Goal: Task Accomplishment & Management: Manage account settings

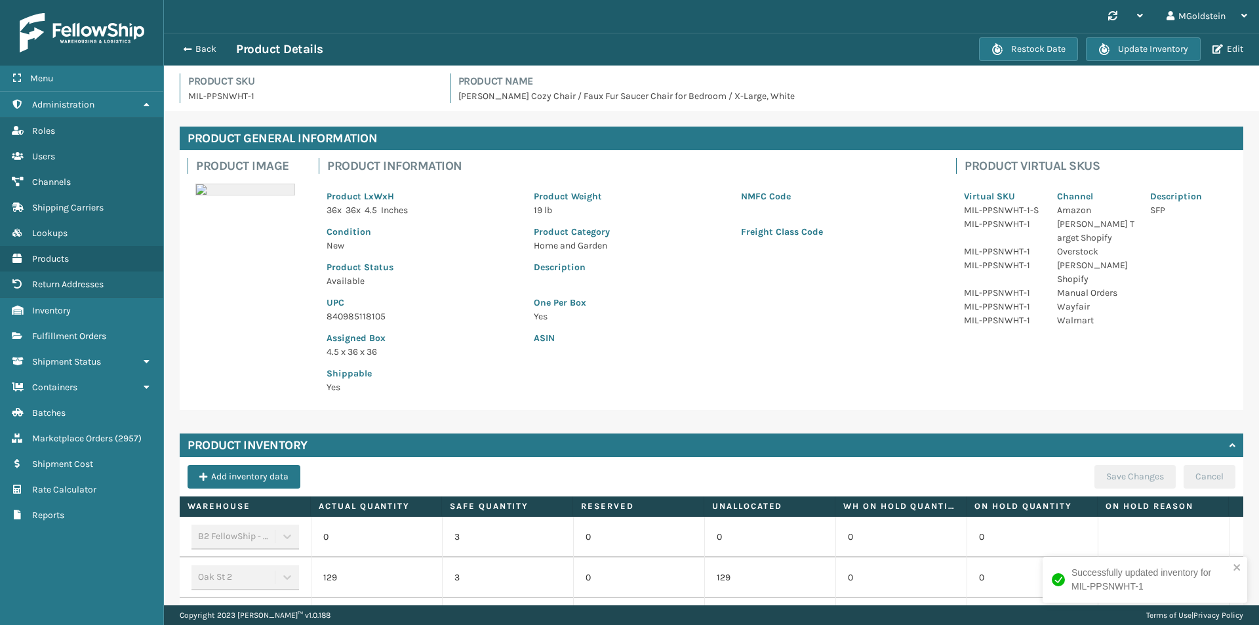
click at [213, 52] on button "Back" at bounding box center [206, 49] width 60 height 12
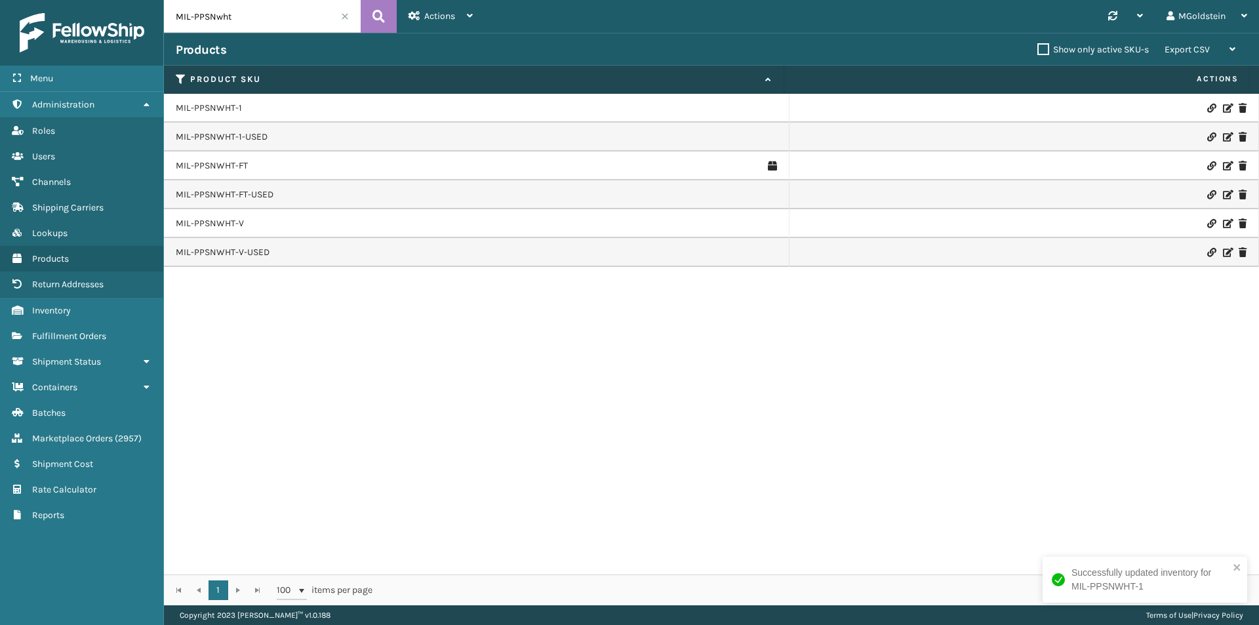
drag, startPoint x: 220, startPoint y: 22, endPoint x: 142, endPoint y: 22, distance: 78.1
click at [142, 0] on div "Menu Administration Roles Users Channels Shipping Carriers Lookups Products Ret…" at bounding box center [629, 0] width 1259 height 0
type input "cfb-dl"
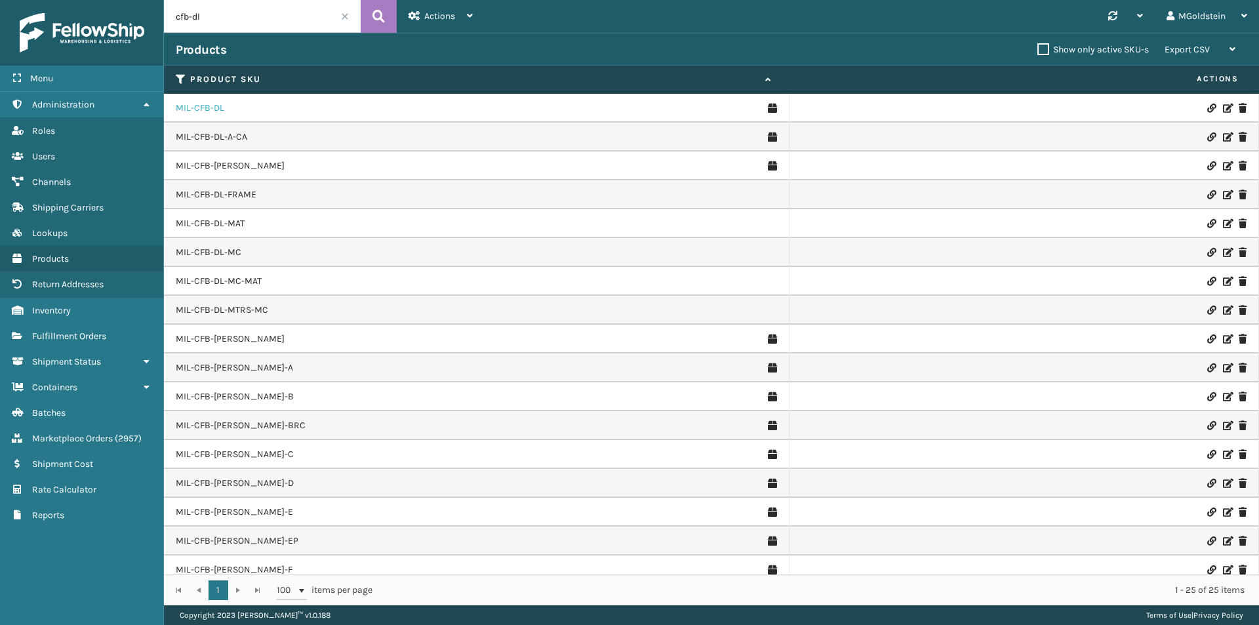
click at [211, 107] on link "MIL-CFB-DL" at bounding box center [200, 108] width 49 height 13
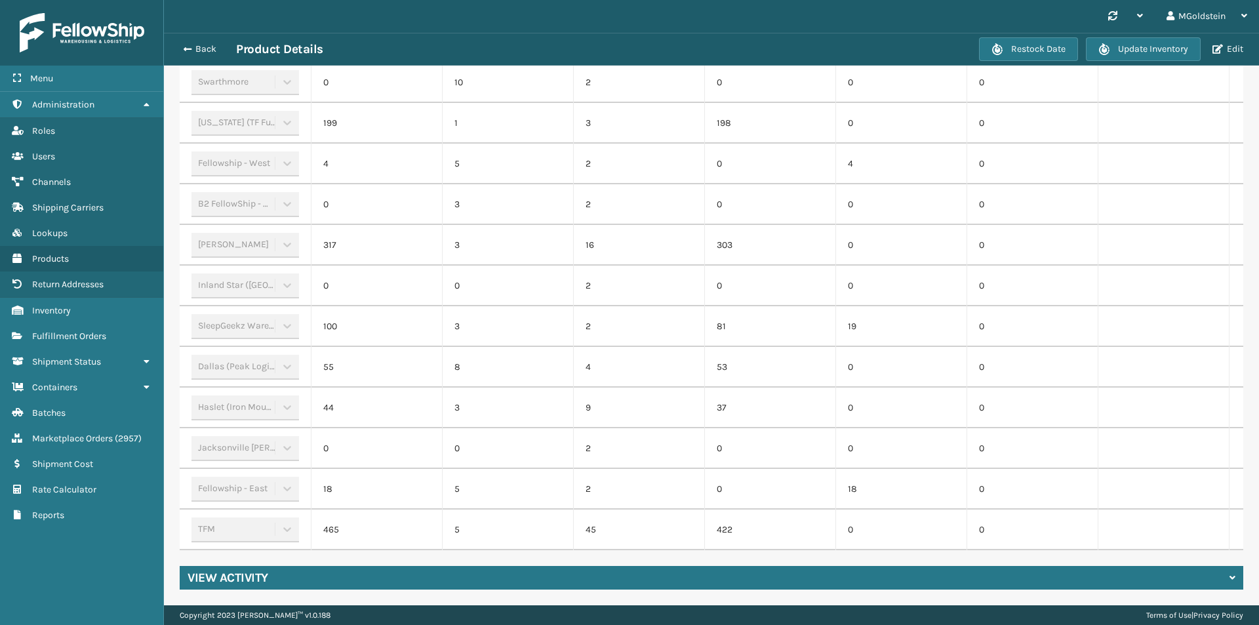
scroll to position [0, 136]
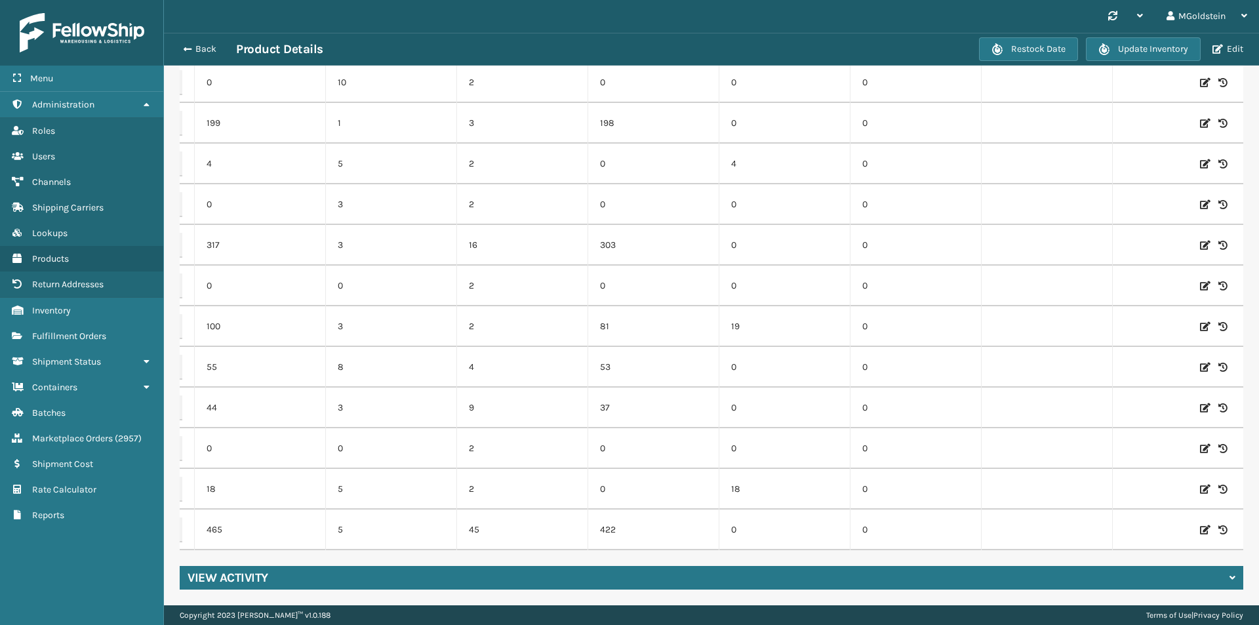
click at [1200, 523] on icon at bounding box center [1205, 529] width 10 height 13
drag, startPoint x: 273, startPoint y: 516, endPoint x: 219, endPoint y: 521, distance: 54.0
click at [224, 521] on input "465" at bounding box center [259, 530] width 71 height 24
type input "455"
click at [1125, 522] on button "ADD" at bounding box center [1137, 530] width 33 height 16
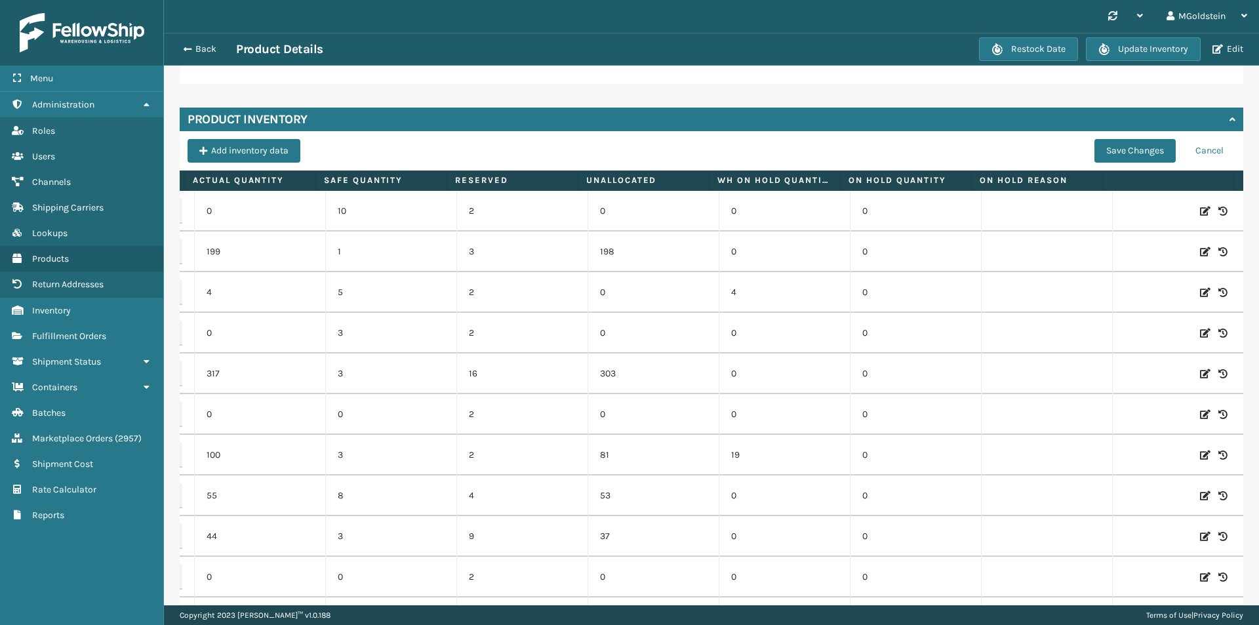
scroll to position [202, 0]
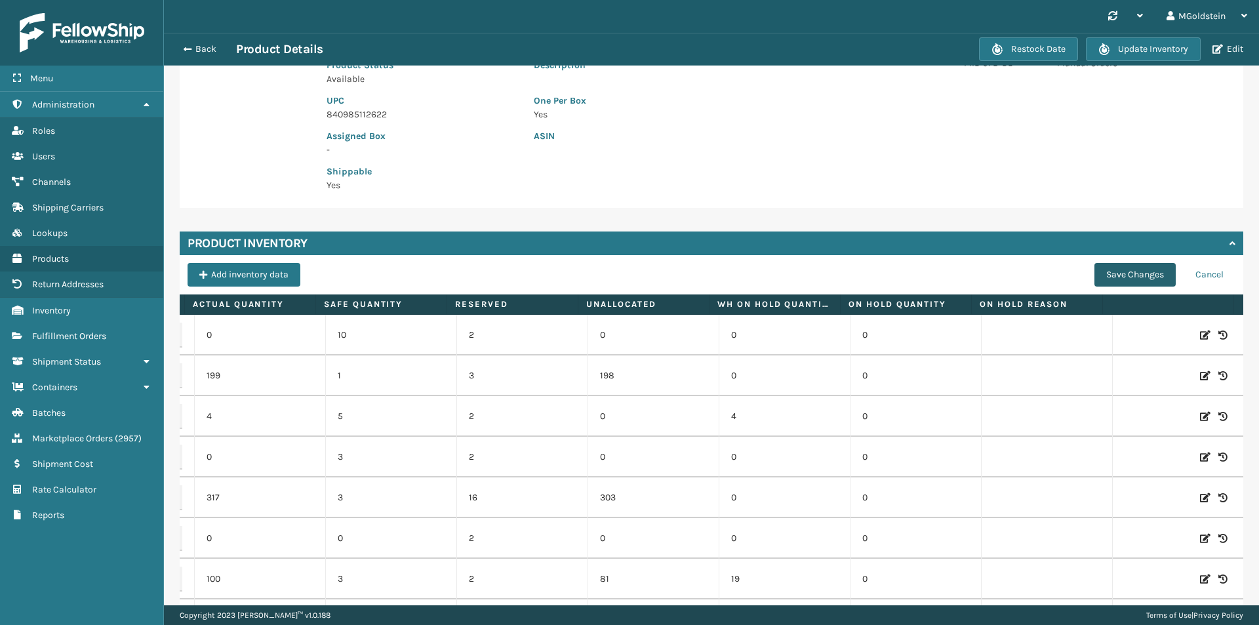
click at [1129, 277] on button "Save Changes" at bounding box center [1135, 275] width 81 height 24
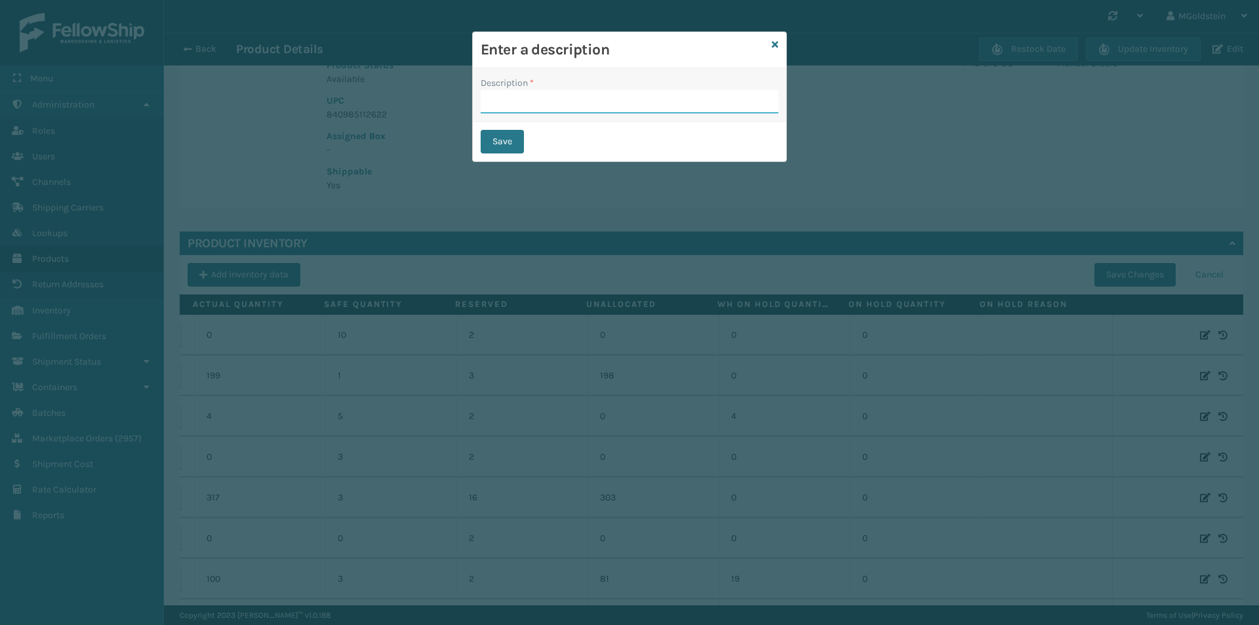
click at [528, 101] on input "Description *" at bounding box center [630, 102] width 298 height 24
type input "changed quantity"
click at [507, 142] on button "Save" at bounding box center [502, 142] width 43 height 24
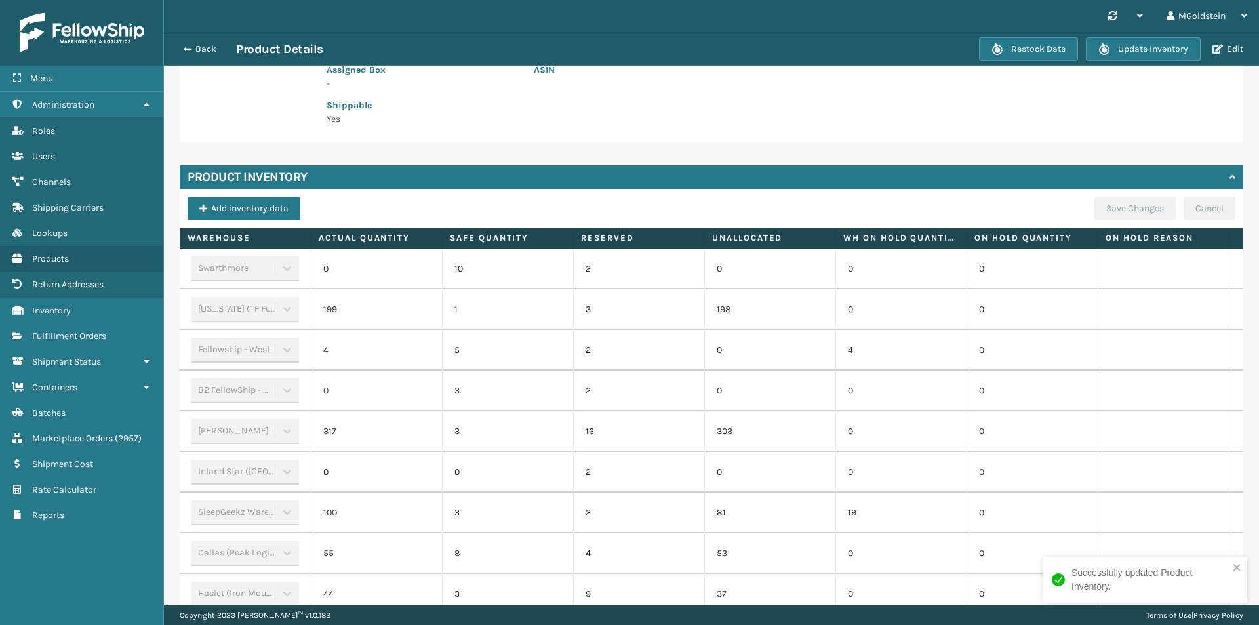
scroll to position [268, 0]
